Goal: Information Seeking & Learning: Learn about a topic

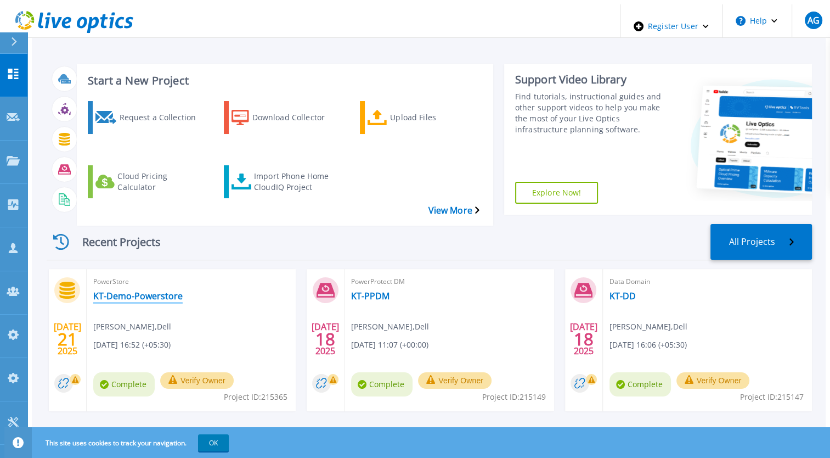
click at [117, 290] on link "KT-Demo-Powerstore" at bounding box center [137, 295] width 89 height 11
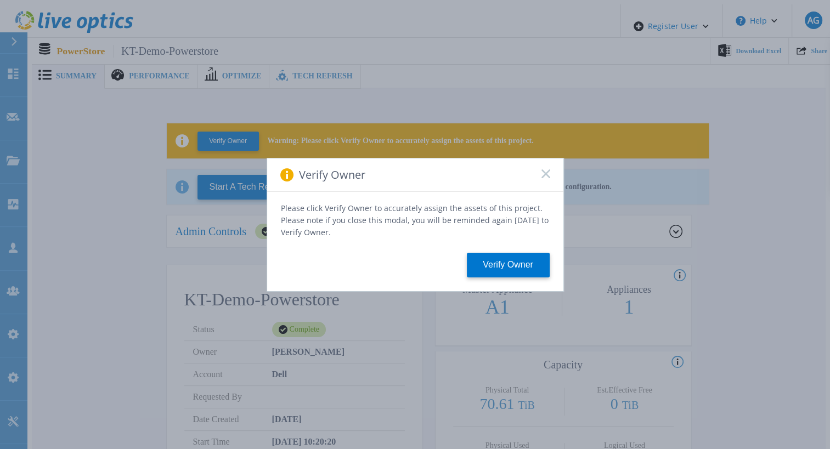
click at [550, 183] on div "Verify Owner" at bounding box center [415, 175] width 296 height 33
click at [546, 178] on rect at bounding box center [545, 173] width 9 height 9
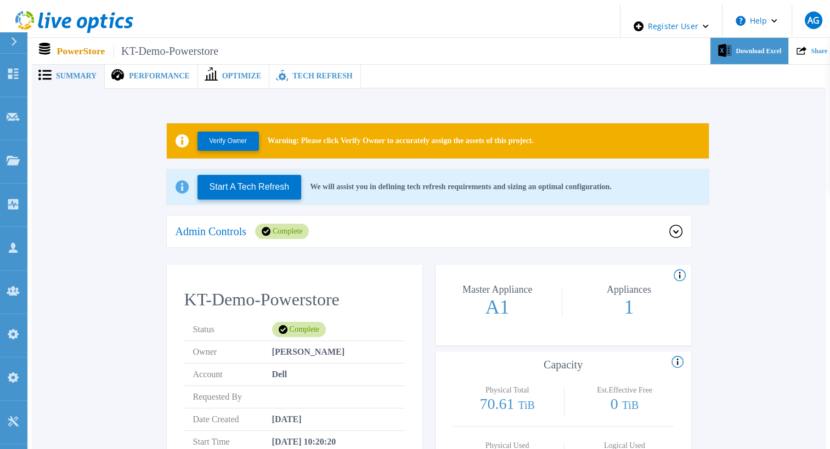
click at [759, 41] on div "Download Excel" at bounding box center [750, 51] width 78 height 27
click at [138, 65] on div "Performance" at bounding box center [151, 76] width 93 height 25
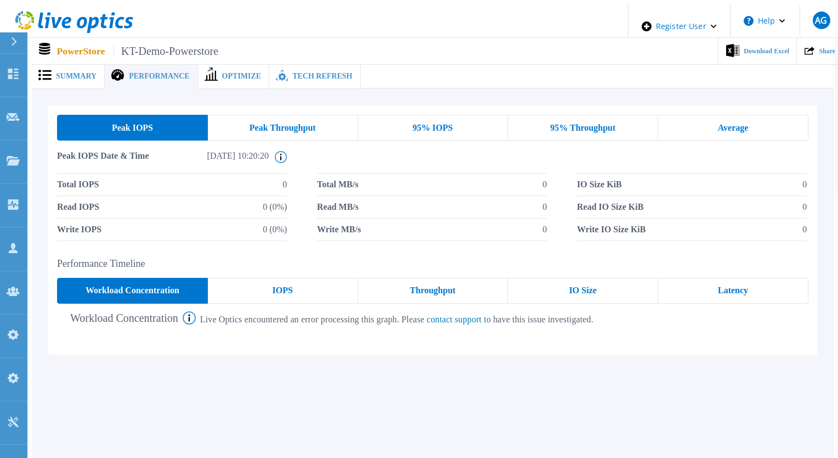
click at [276, 123] on span "Peak Throughput" at bounding box center [283, 127] width 66 height 9
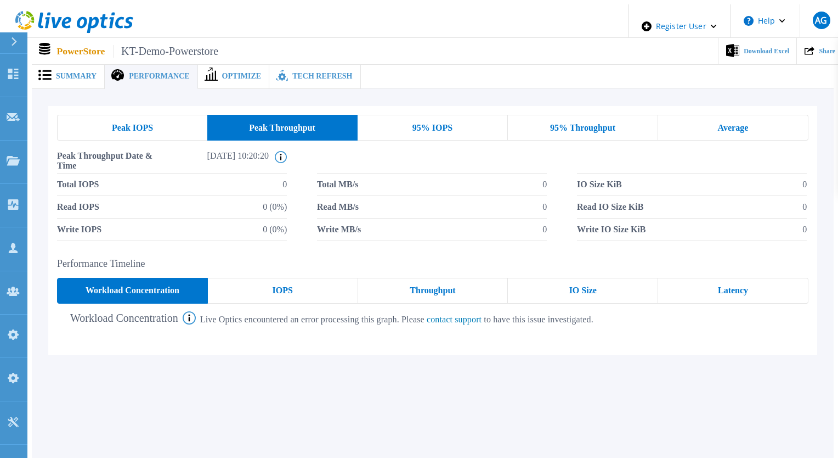
click at [460, 128] on div "95% IOPS" at bounding box center [433, 128] width 150 height 26
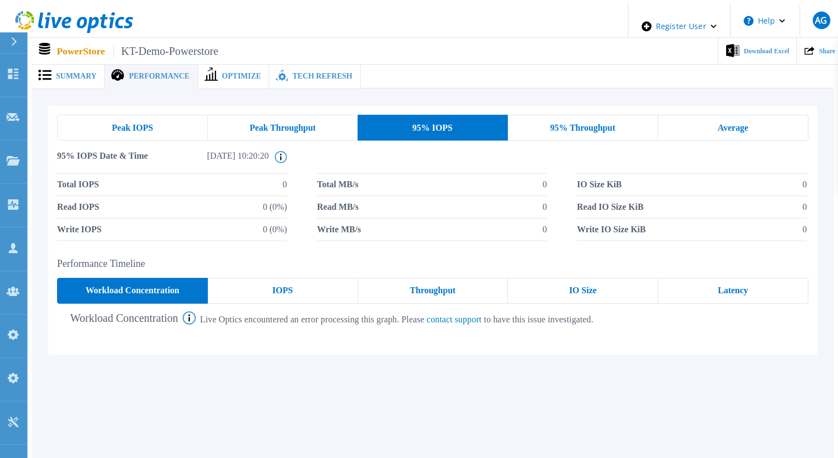
click at [581, 123] on span "95% Throughput" at bounding box center [582, 127] width 65 height 9
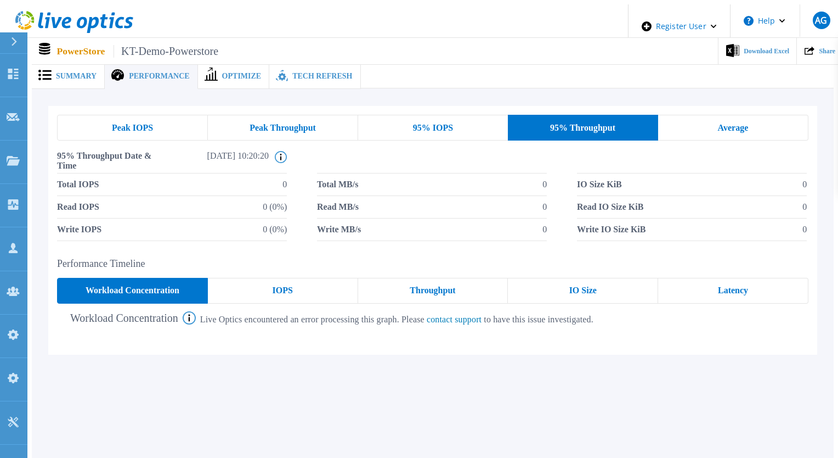
click at [722, 124] on span "Average" at bounding box center [733, 127] width 31 height 9
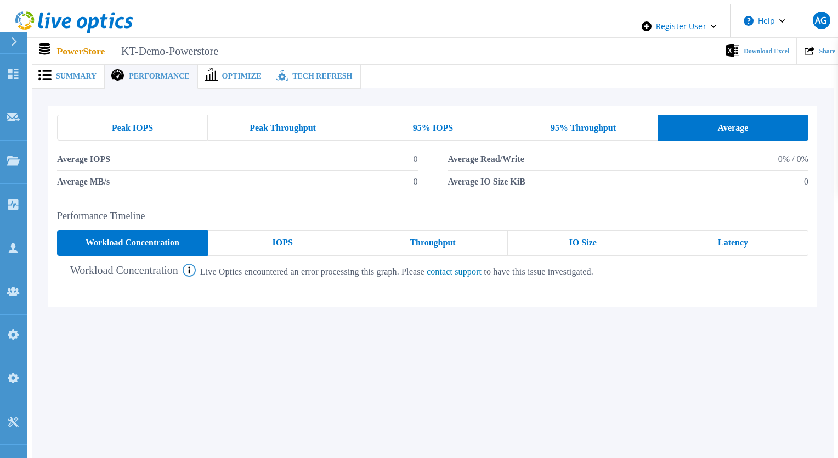
click at [599, 115] on div "95% Throughput" at bounding box center [584, 128] width 150 height 26
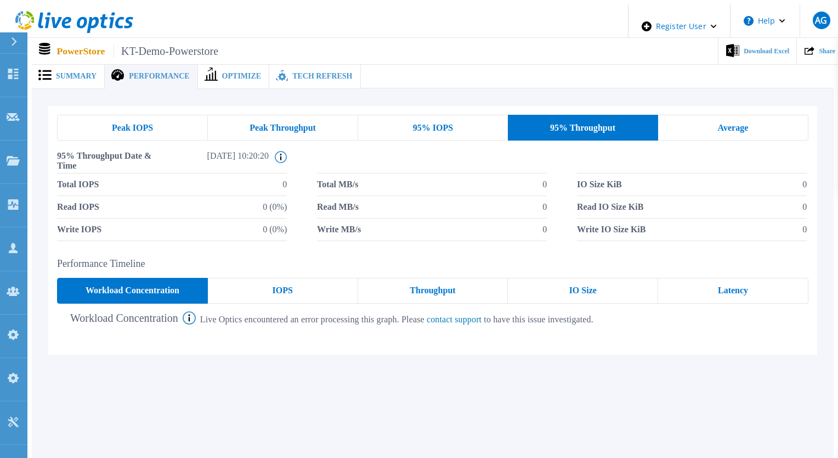
click at [578, 207] on div "Total IOPS 0 Total MB/s 0 IO Size KiB 0 Read IOPS 0 (0%) Read MB/s 0 Read IO Si…" at bounding box center [433, 206] width 752 height 67
click at [312, 293] on div "IOPS" at bounding box center [283, 291] width 150 height 26
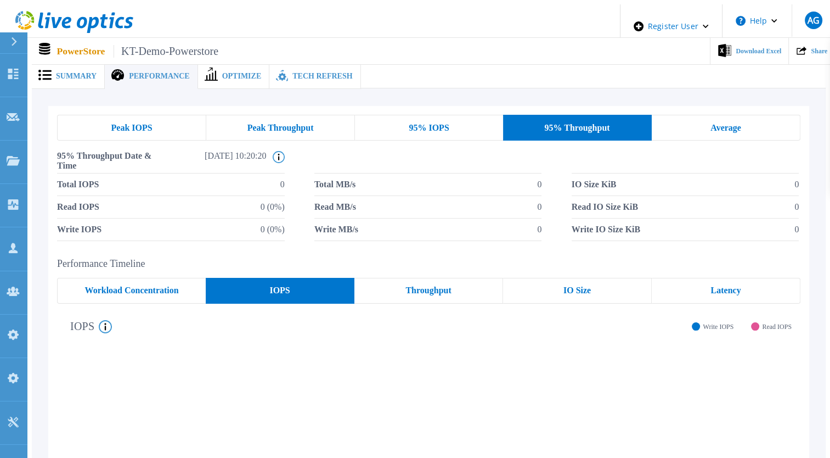
click at [418, 290] on div "Throughput" at bounding box center [428, 291] width 149 height 26
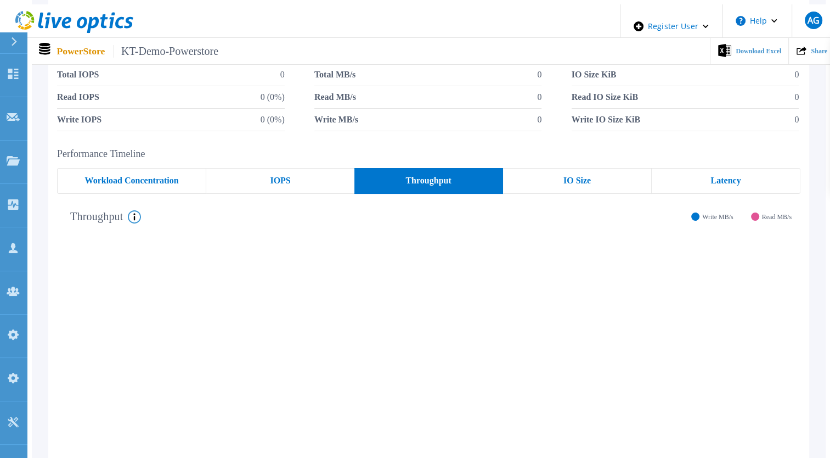
scroll to position [165, 0]
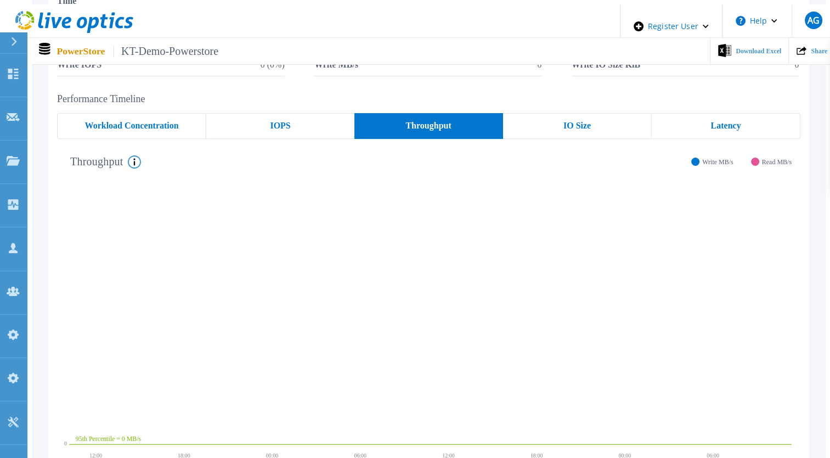
click at [550, 121] on div "IO Size" at bounding box center [577, 126] width 149 height 26
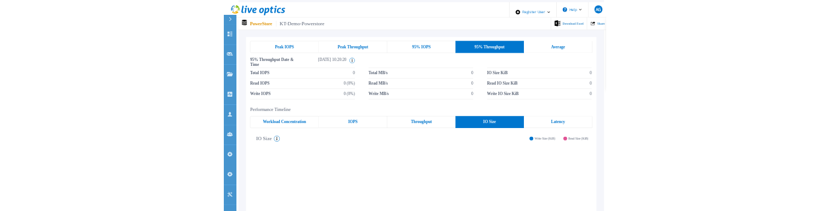
scroll to position [0, 0]
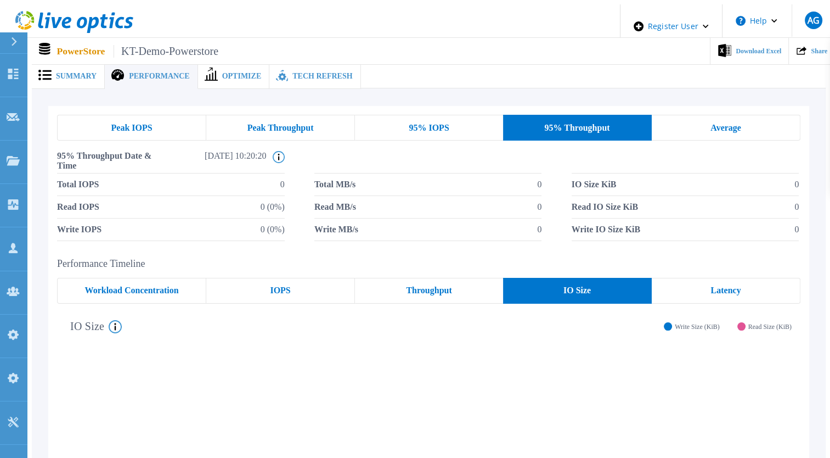
click at [421, 123] on span "95% IOPS" at bounding box center [429, 127] width 40 height 9
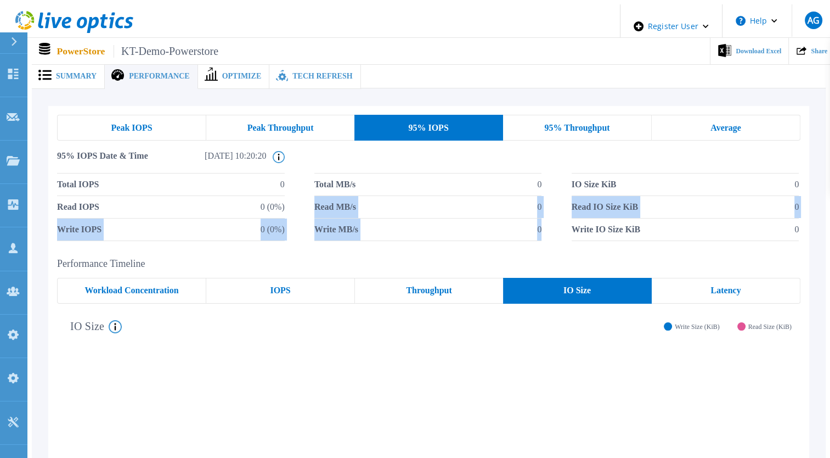
drag, startPoint x: 309, startPoint y: 202, endPoint x: 546, endPoint y: 223, distance: 238.0
click at [546, 223] on div "Total IOPS 0 Total MB/s 0 IO Size KiB 0 Read IOPS 0 (0%) Read MB/s 0 Read IO Si…" at bounding box center [428, 206] width 743 height 67
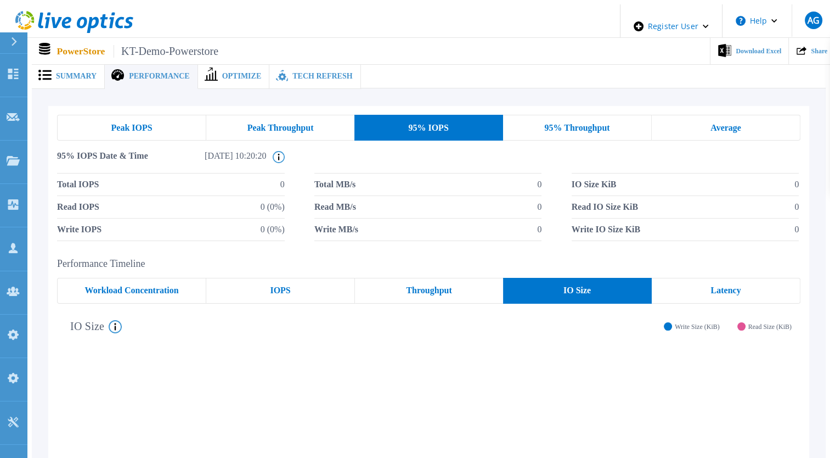
click at [765, 278] on div "Latency" at bounding box center [726, 291] width 149 height 26
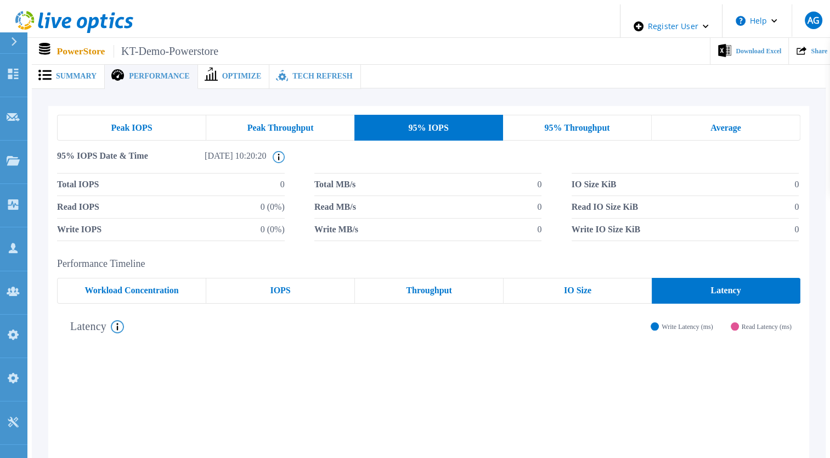
click at [589, 286] on span "IO Size" at bounding box center [577, 290] width 27 height 9
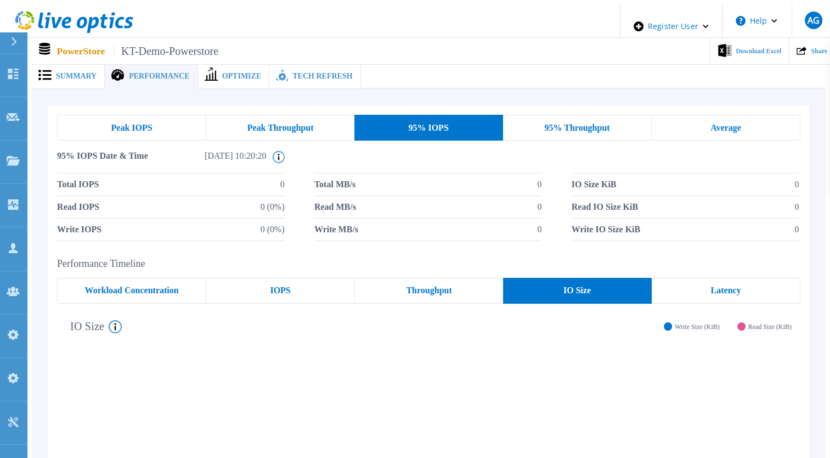
click at [446, 286] on span "Throughput" at bounding box center [429, 290] width 46 height 9
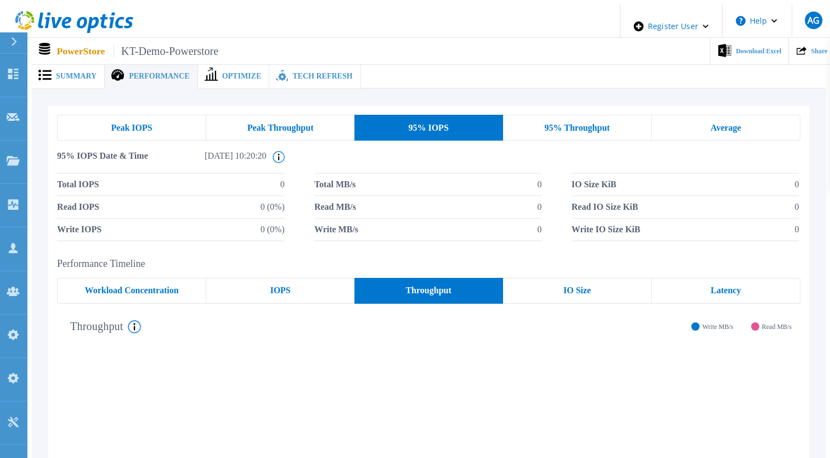
click at [314, 280] on div "IOPS" at bounding box center [280, 291] width 148 height 26
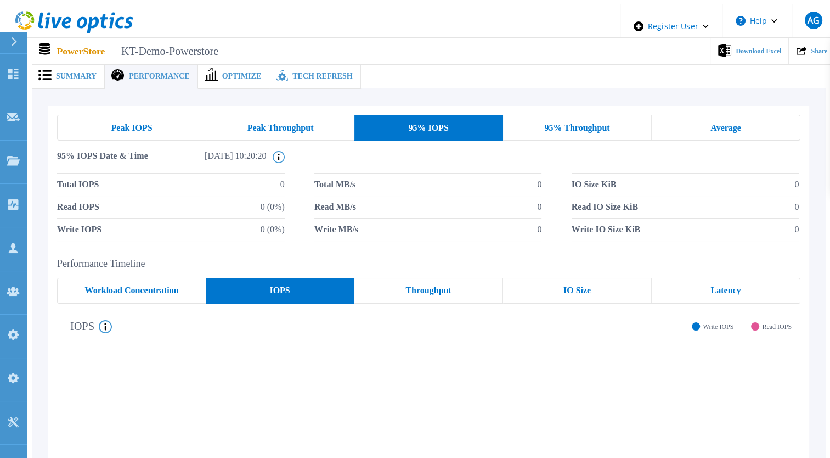
click at [169, 286] on span "Workload Concentration" at bounding box center [132, 290] width 94 height 9
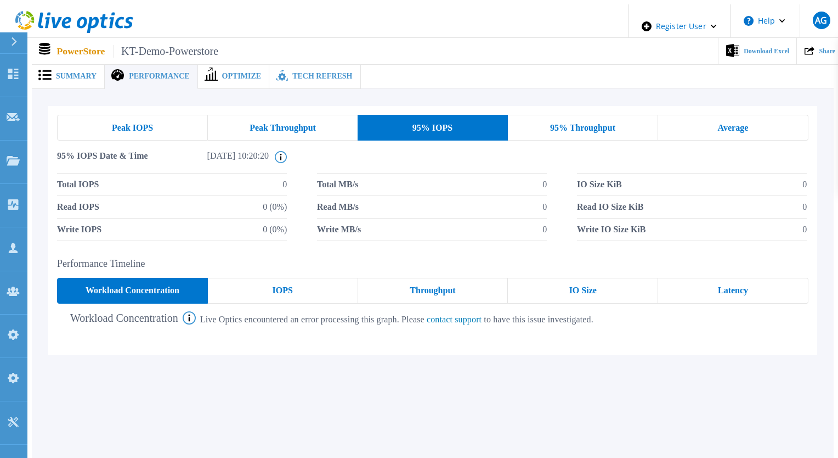
click at [723, 292] on div "Latency" at bounding box center [733, 291] width 150 height 26
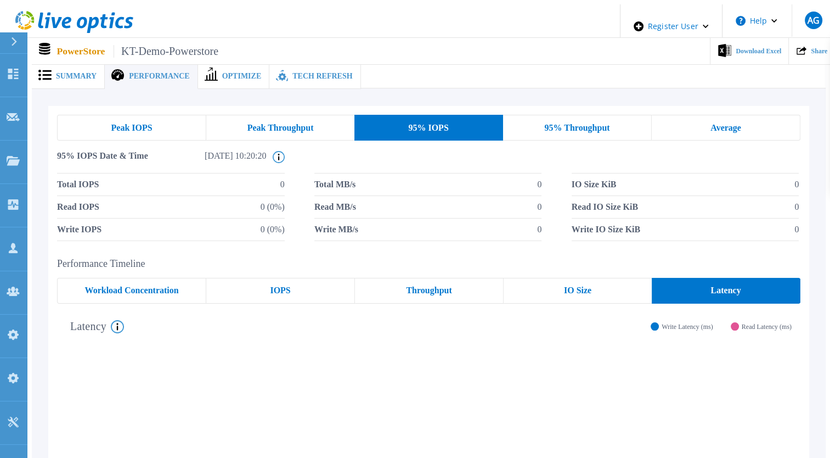
click at [291, 123] on span "Peak Throughput" at bounding box center [280, 127] width 66 height 9
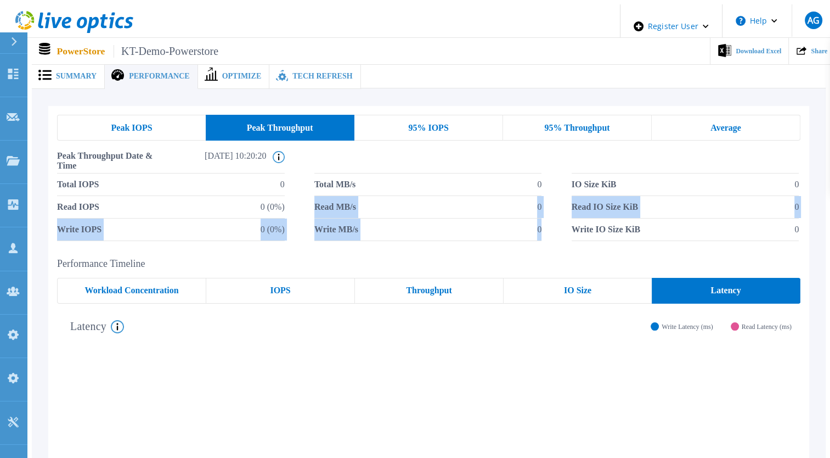
drag, startPoint x: 312, startPoint y: 198, endPoint x: 554, endPoint y: 226, distance: 244.1
click at [554, 226] on div "Total IOPS 0 Total MB/s 0 IO Size KiB 0 Read IOPS 0 (0%) Read MB/s 0 Read IO Si…" at bounding box center [428, 206] width 743 height 67
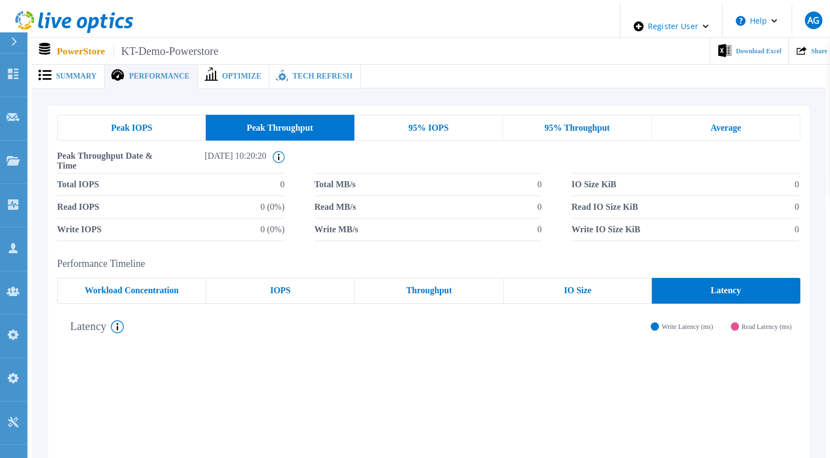
click at [593, 262] on h2 "Performance Timeline" at bounding box center [428, 264] width 743 height 12
click at [548, 284] on div "IO Size" at bounding box center [578, 291] width 148 height 26
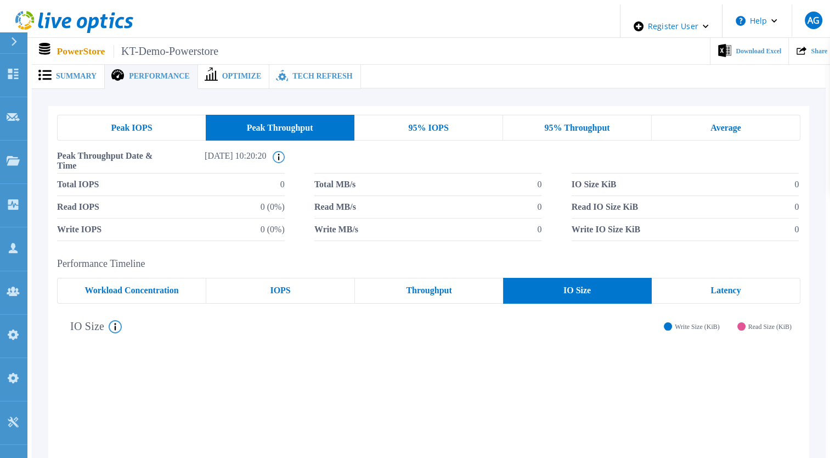
click at [381, 285] on div "Throughput" at bounding box center [429, 291] width 148 height 26
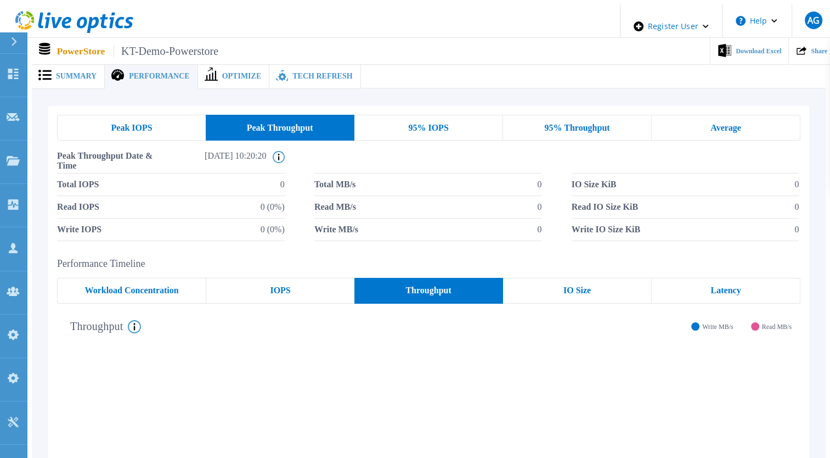
click at [323, 283] on div "IOPS" at bounding box center [280, 291] width 148 height 26
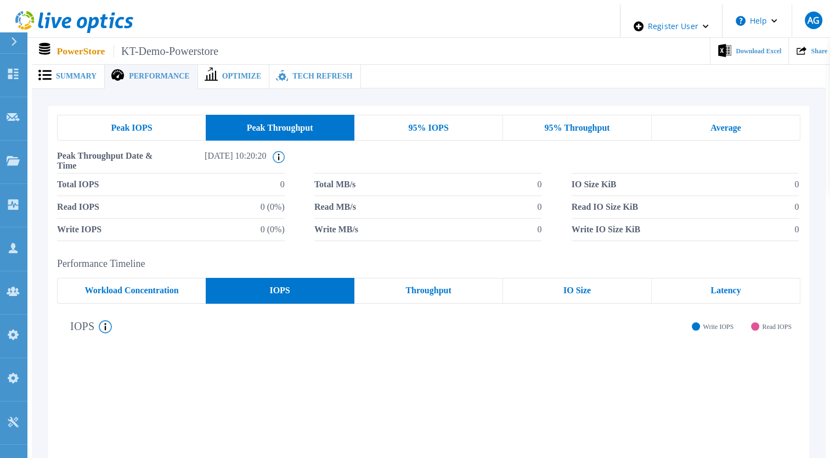
click at [180, 280] on div "Workload Concentration" at bounding box center [131, 291] width 149 height 26
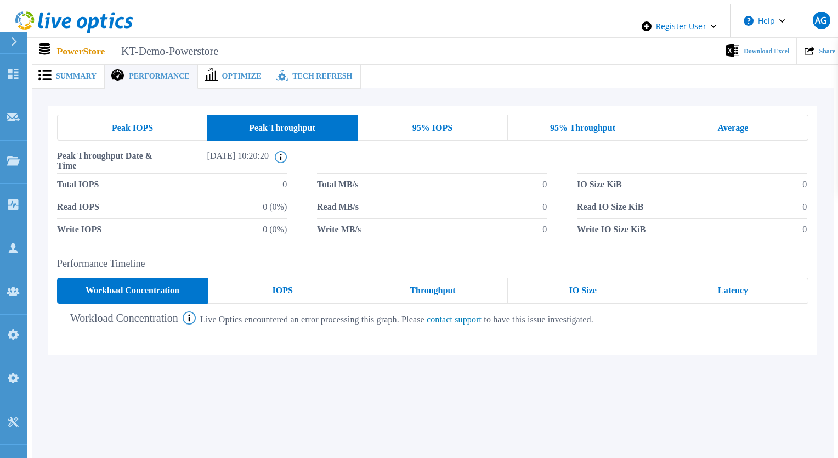
click at [302, 294] on div "IOPS" at bounding box center [283, 291] width 150 height 26
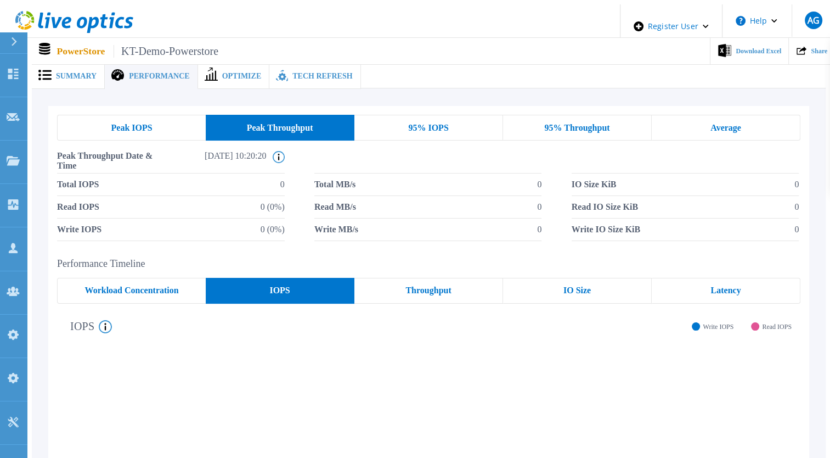
click at [409, 291] on div "Throughput" at bounding box center [428, 291] width 149 height 26
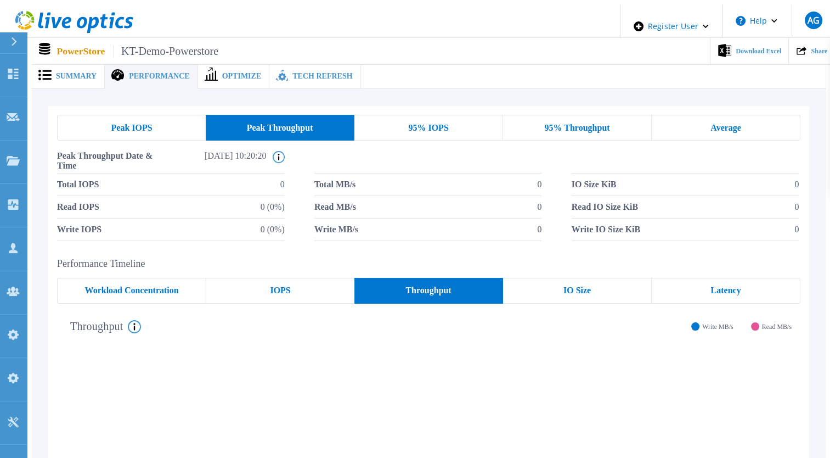
click at [156, 286] on span "Workload Concentration" at bounding box center [132, 290] width 94 height 9
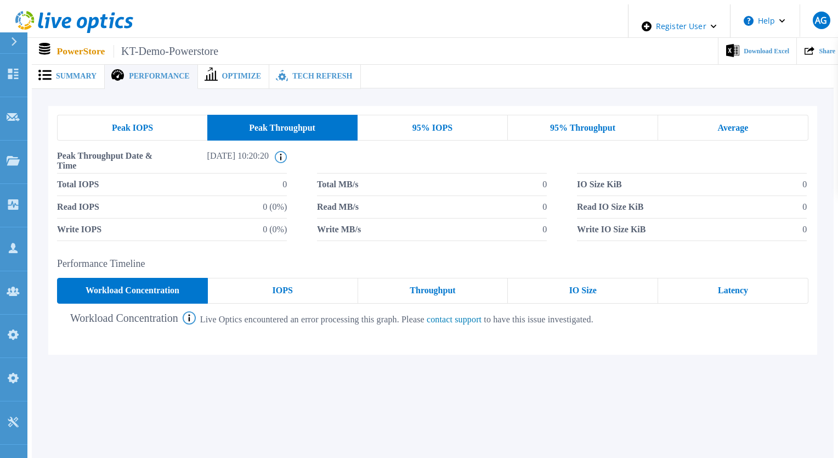
click at [726, 286] on span "Latency" at bounding box center [733, 290] width 30 height 9
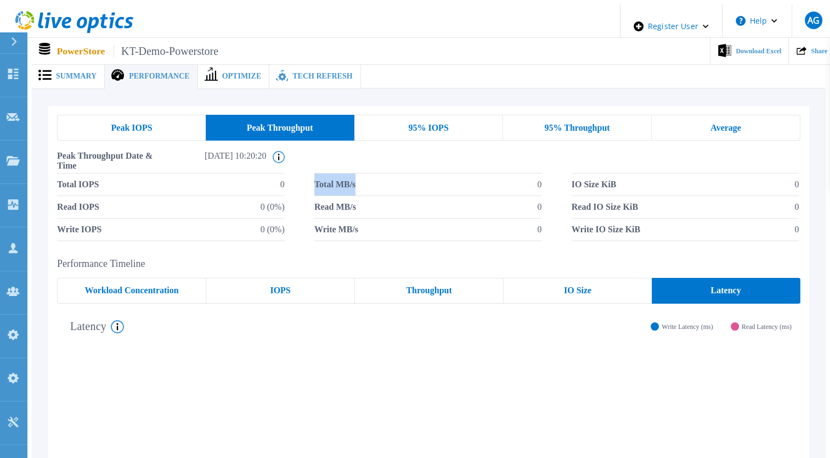
drag, startPoint x: 313, startPoint y: 180, endPoint x: 377, endPoint y: 180, distance: 64.7
click at [377, 180] on li "Total MB/s 0" at bounding box center [428, 184] width 228 height 22
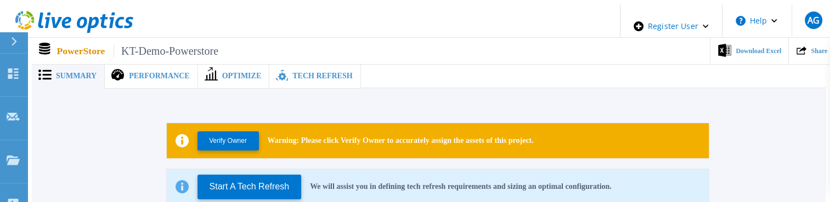
click at [144, 78] on div "Performance" at bounding box center [151, 76] width 93 height 25
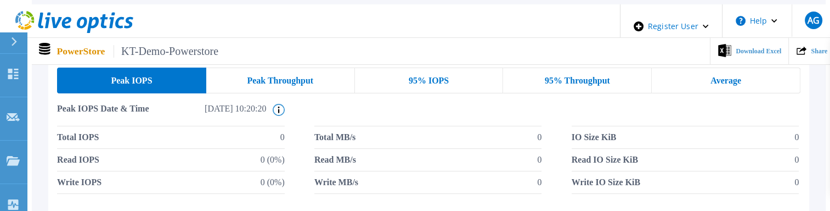
scroll to position [55, 0]
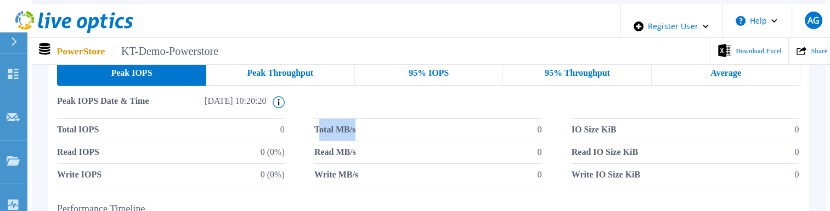
drag, startPoint x: 315, startPoint y: 126, endPoint x: 400, endPoint y: 126, distance: 84.5
click at [400, 126] on li "Total MB/s 0" at bounding box center [428, 130] width 228 height 22
click at [441, 119] on li "Total MB/s 0" at bounding box center [428, 130] width 228 height 22
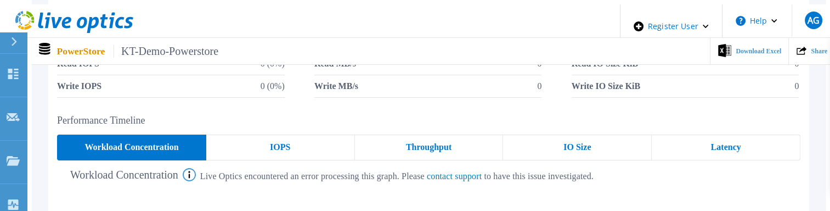
scroll to position [179, 0]
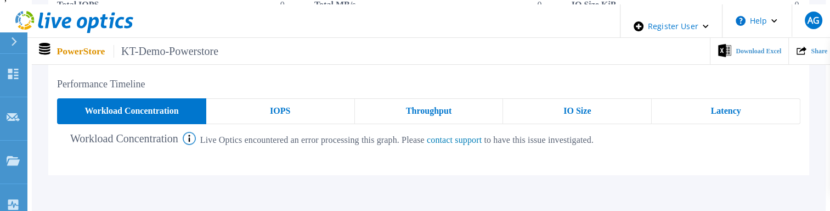
click at [709, 110] on div "Latency" at bounding box center [726, 111] width 149 height 26
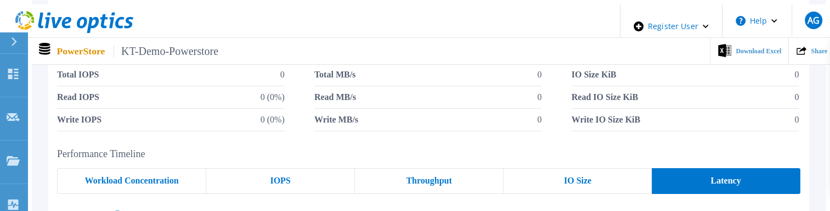
scroll to position [0, 0]
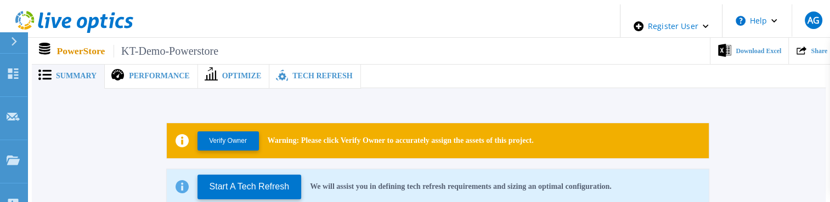
click at [129, 72] on span "Performance" at bounding box center [159, 76] width 60 height 8
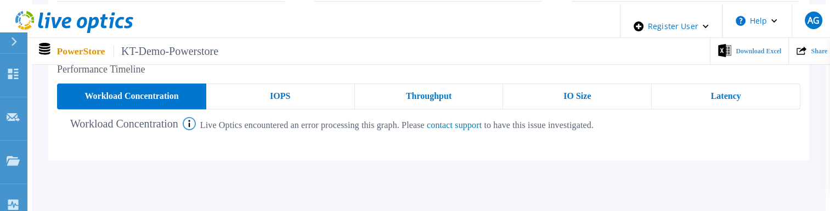
scroll to position [219, 0]
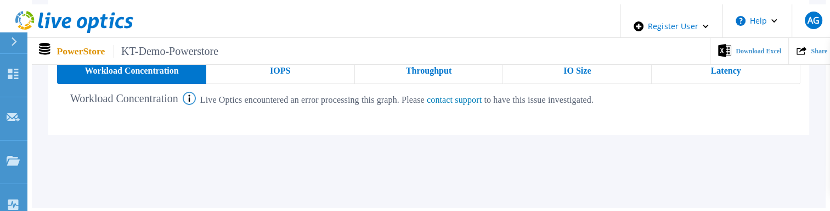
click at [585, 66] on span "IO Size" at bounding box center [576, 70] width 27 height 9
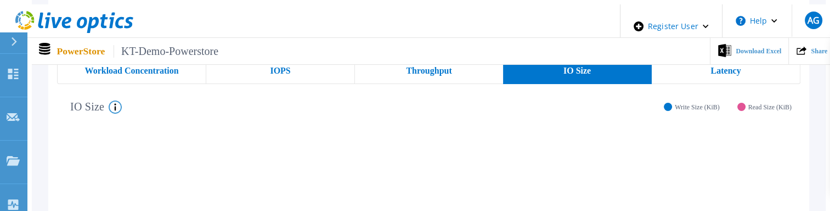
click at [768, 103] on span "Read Size (KiB)" at bounding box center [769, 107] width 43 height 9
